Goal: Navigation & Orientation: Find specific page/section

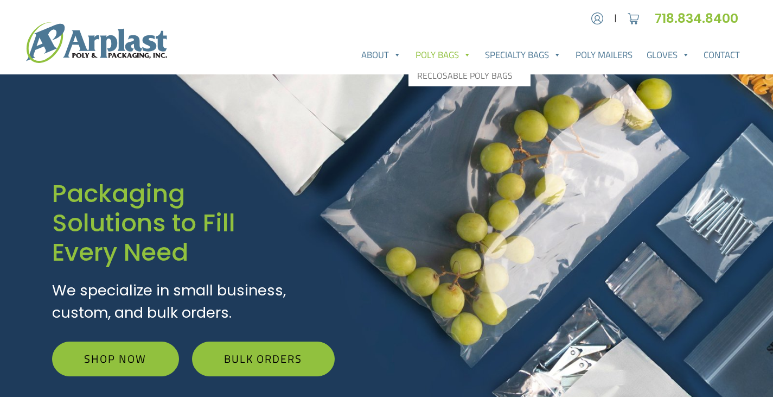
click at [438, 56] on link "Poly Bags" at bounding box center [444, 55] width 70 height 22
click at [441, 52] on link "Poly Bags" at bounding box center [444, 55] width 70 height 22
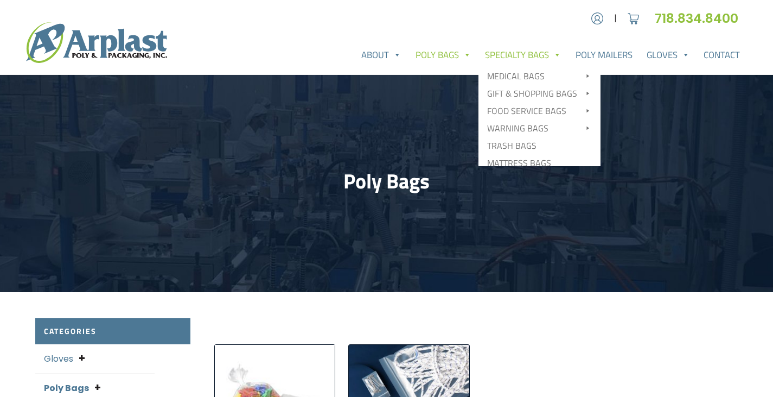
click at [516, 59] on link "Specialty Bags" at bounding box center [524, 55] width 91 height 22
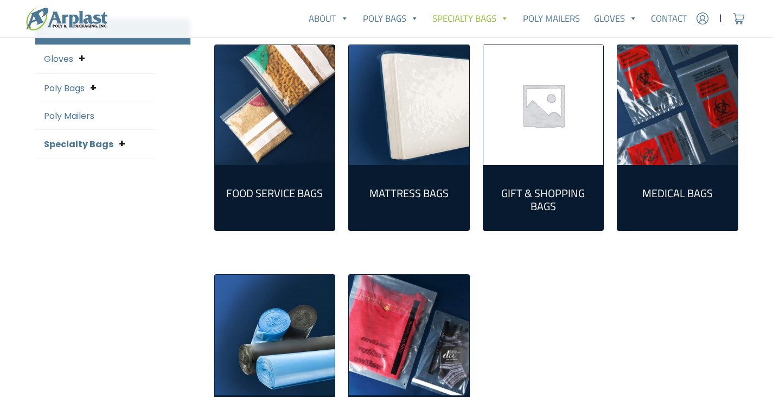
scroll to position [217, 0]
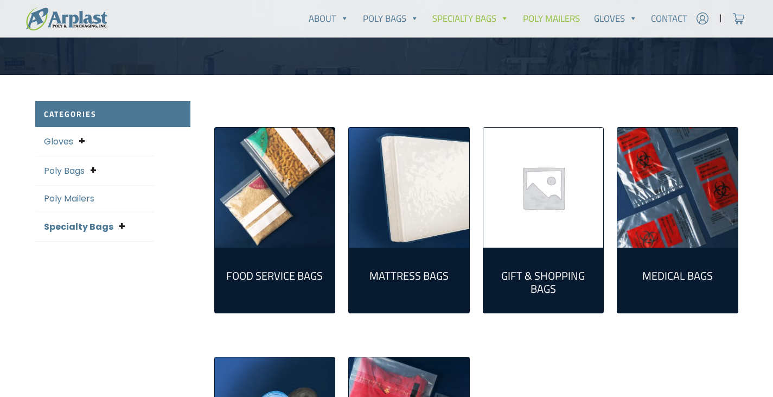
click at [555, 20] on link "Poly Mailers" at bounding box center [551, 19] width 71 height 22
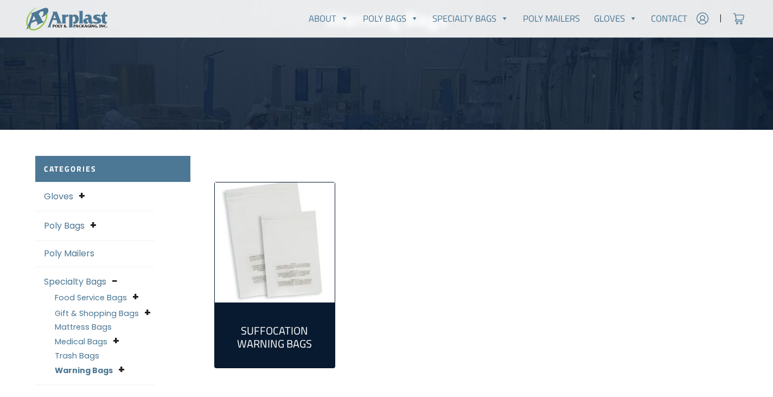
scroll to position [217, 0]
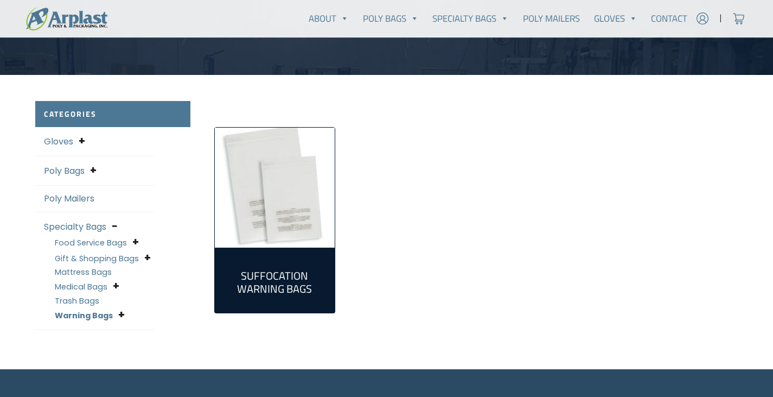
click at [281, 202] on img "Visit product category Suffocation Warning Bags" at bounding box center [275, 188] width 120 height 120
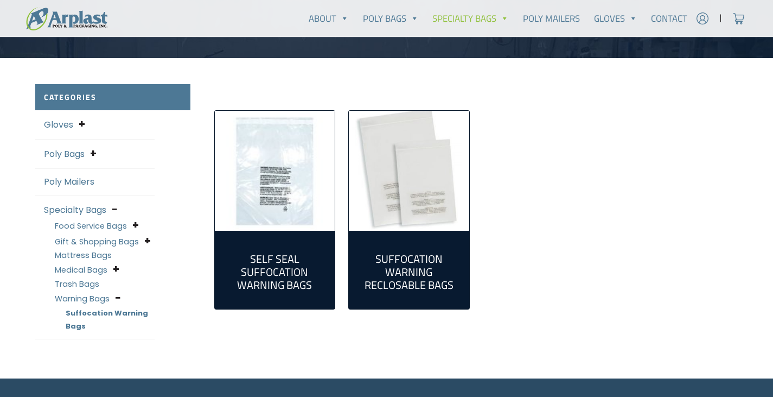
scroll to position [271, 0]
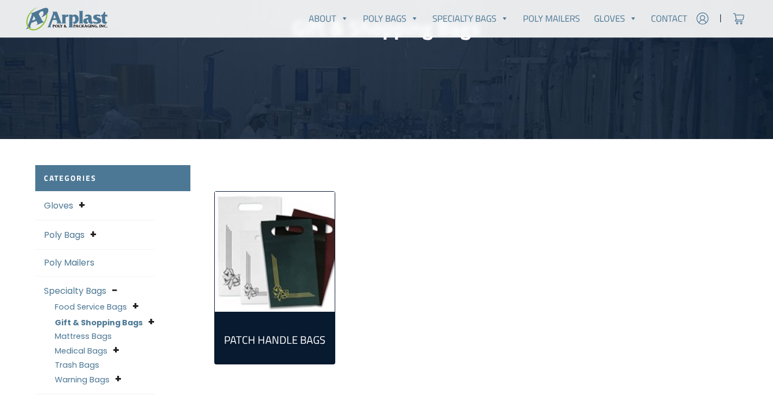
scroll to position [217, 0]
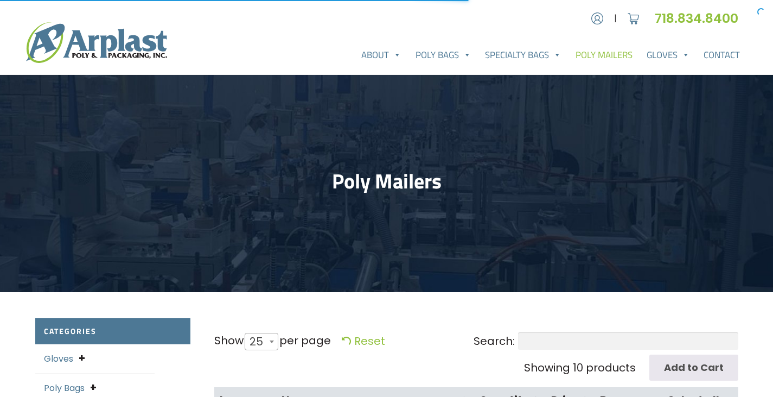
select select "25"
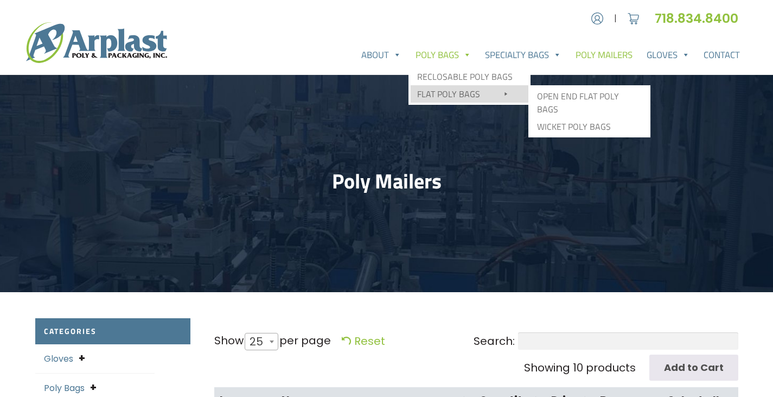
click at [465, 92] on link "Flat Poly Bags" at bounding box center [470, 93] width 118 height 17
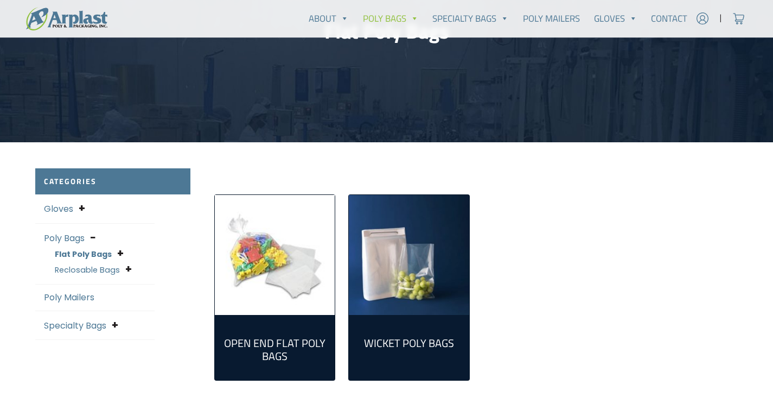
scroll to position [217, 0]
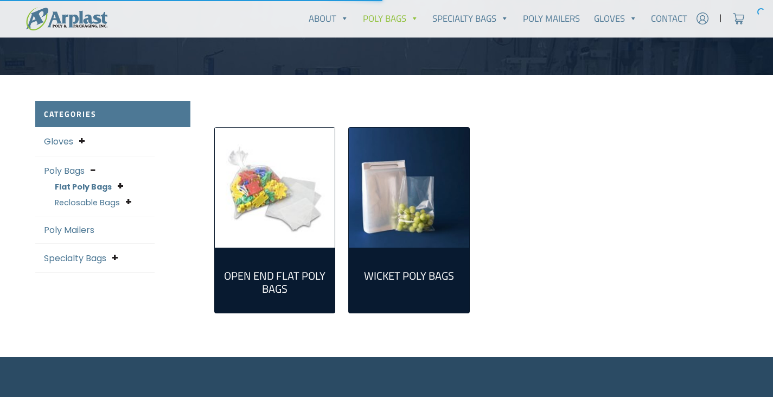
click at [417, 202] on img "Visit product category Wicket Poly Bags" at bounding box center [409, 188] width 120 height 120
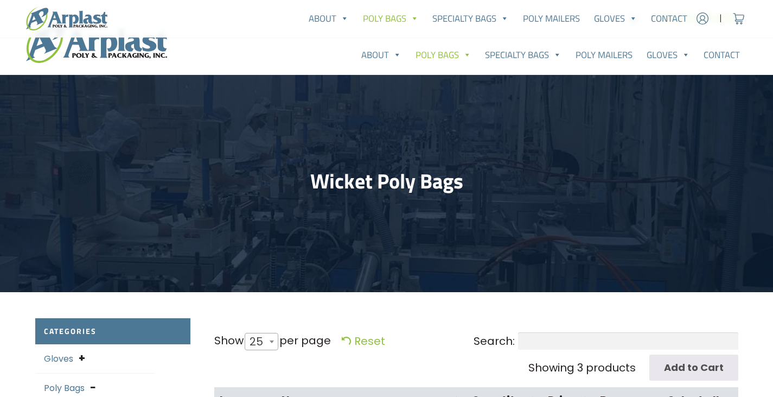
select select "25"
